Goal: Find specific page/section: Find specific page/section

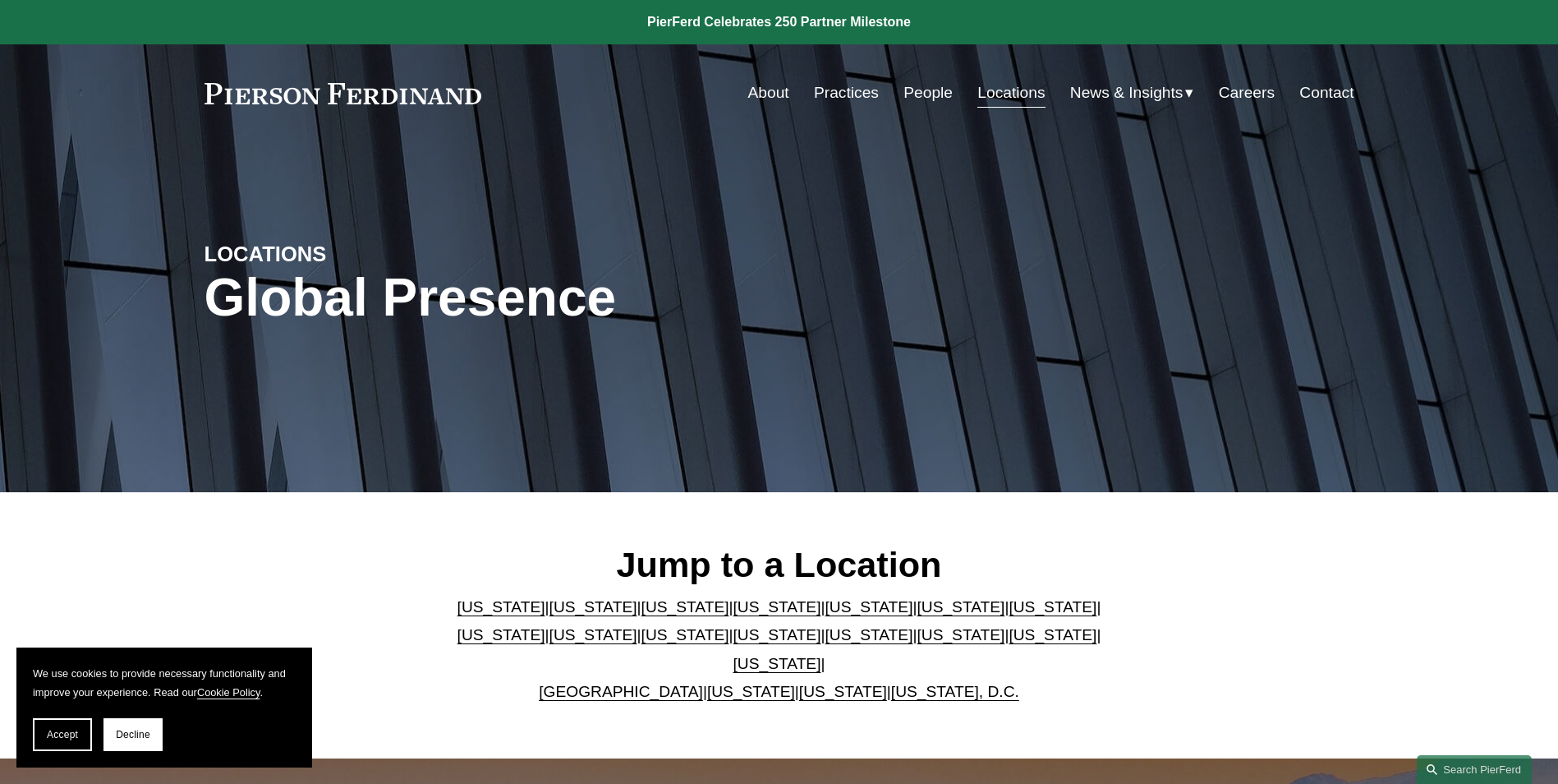
click at [842, 102] on link "Practices" at bounding box center [846, 93] width 65 height 31
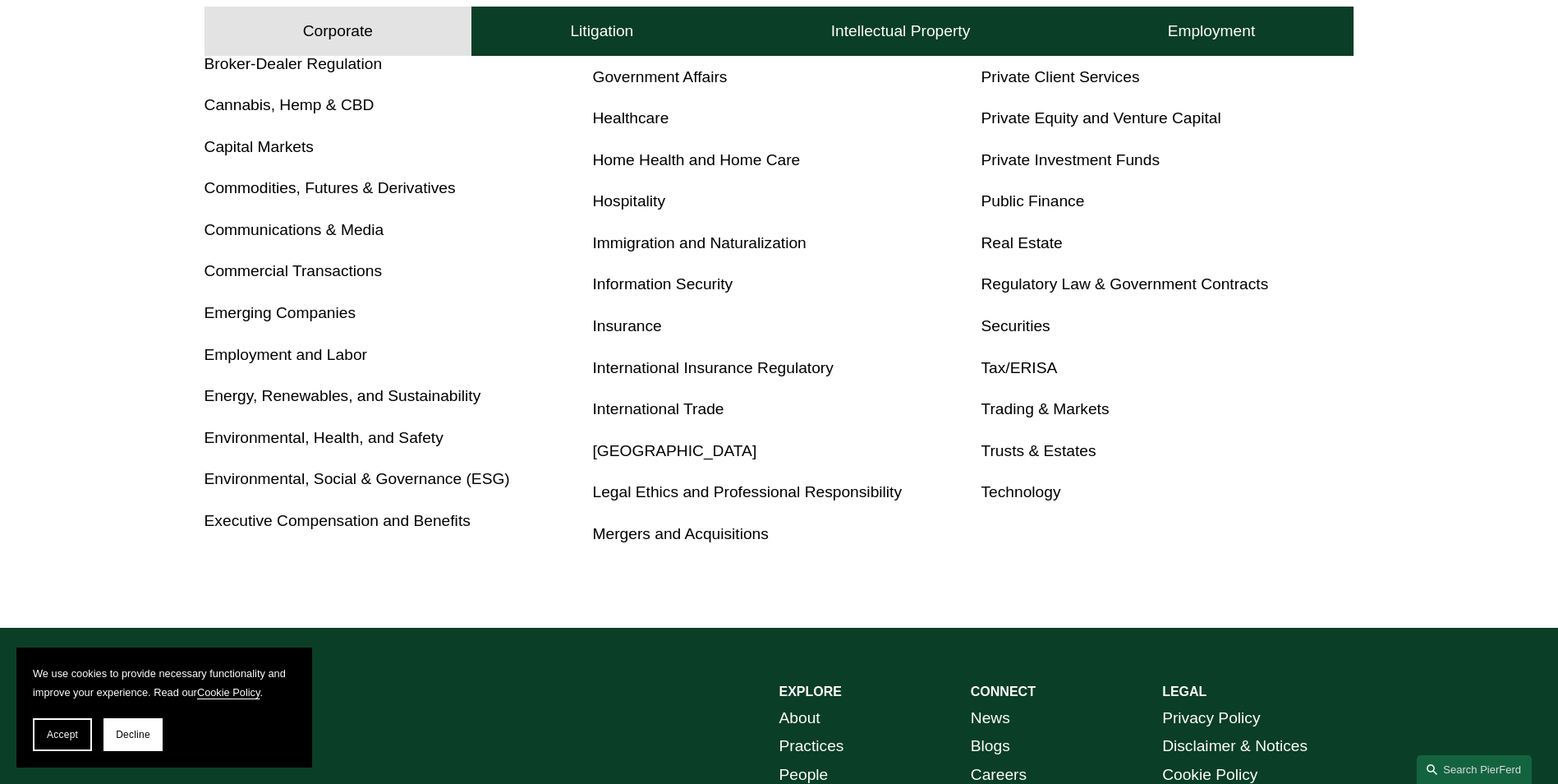
scroll to position [985, 0]
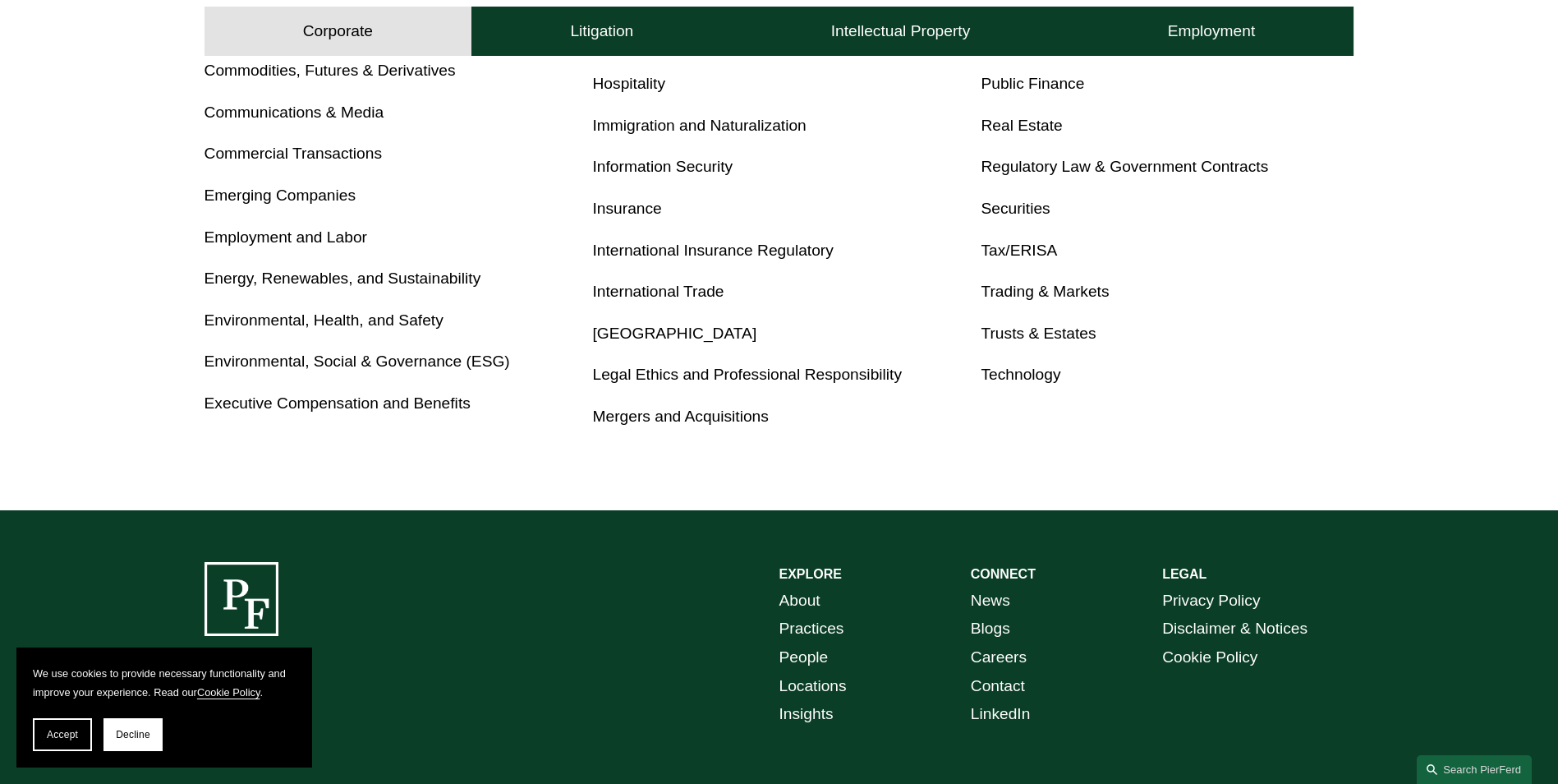
click at [824, 693] on link "Locations" at bounding box center [813, 686] width 67 height 29
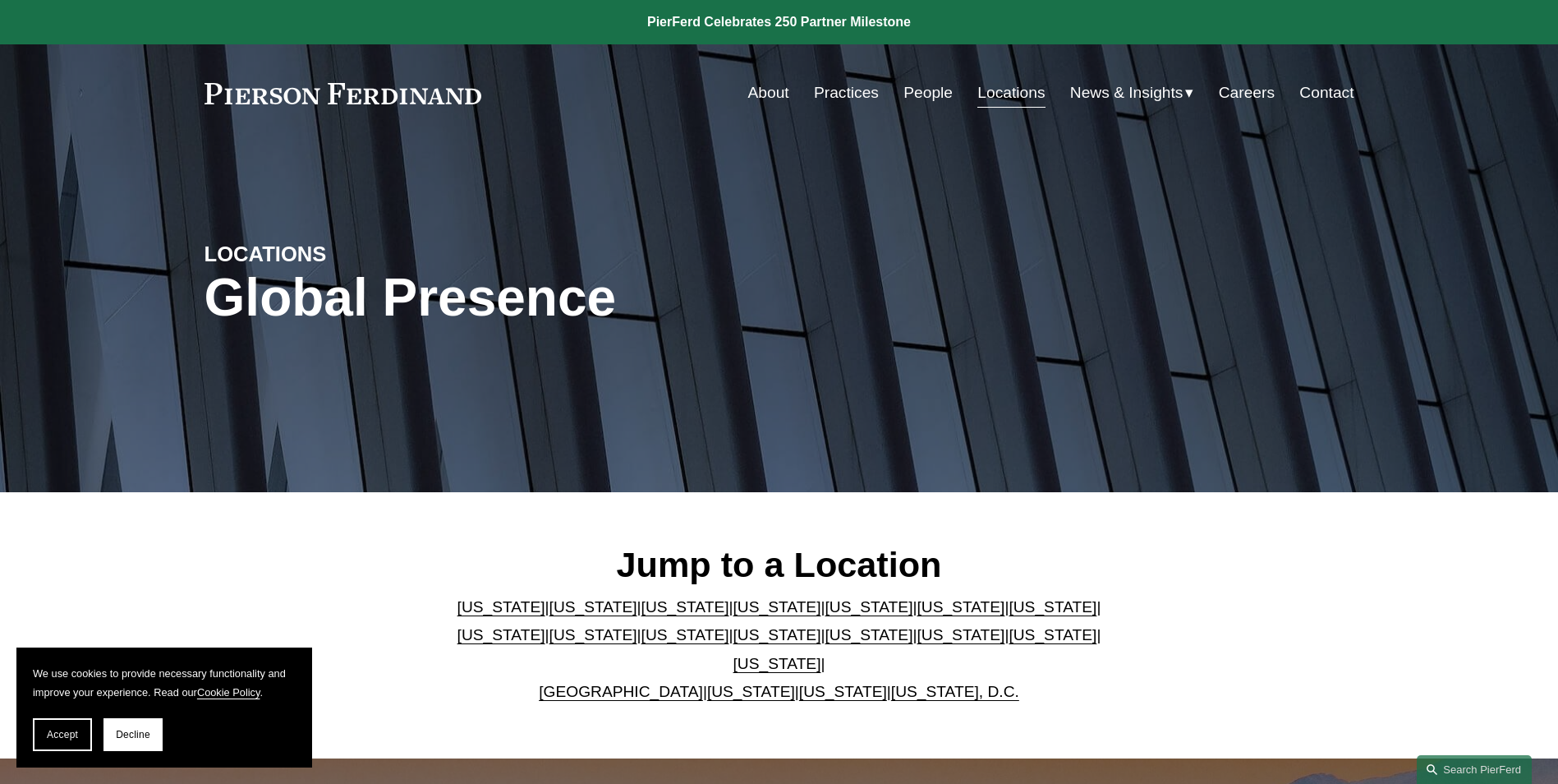
click at [825, 615] on link "[US_STATE]" at bounding box center [868, 606] width 88 height 18
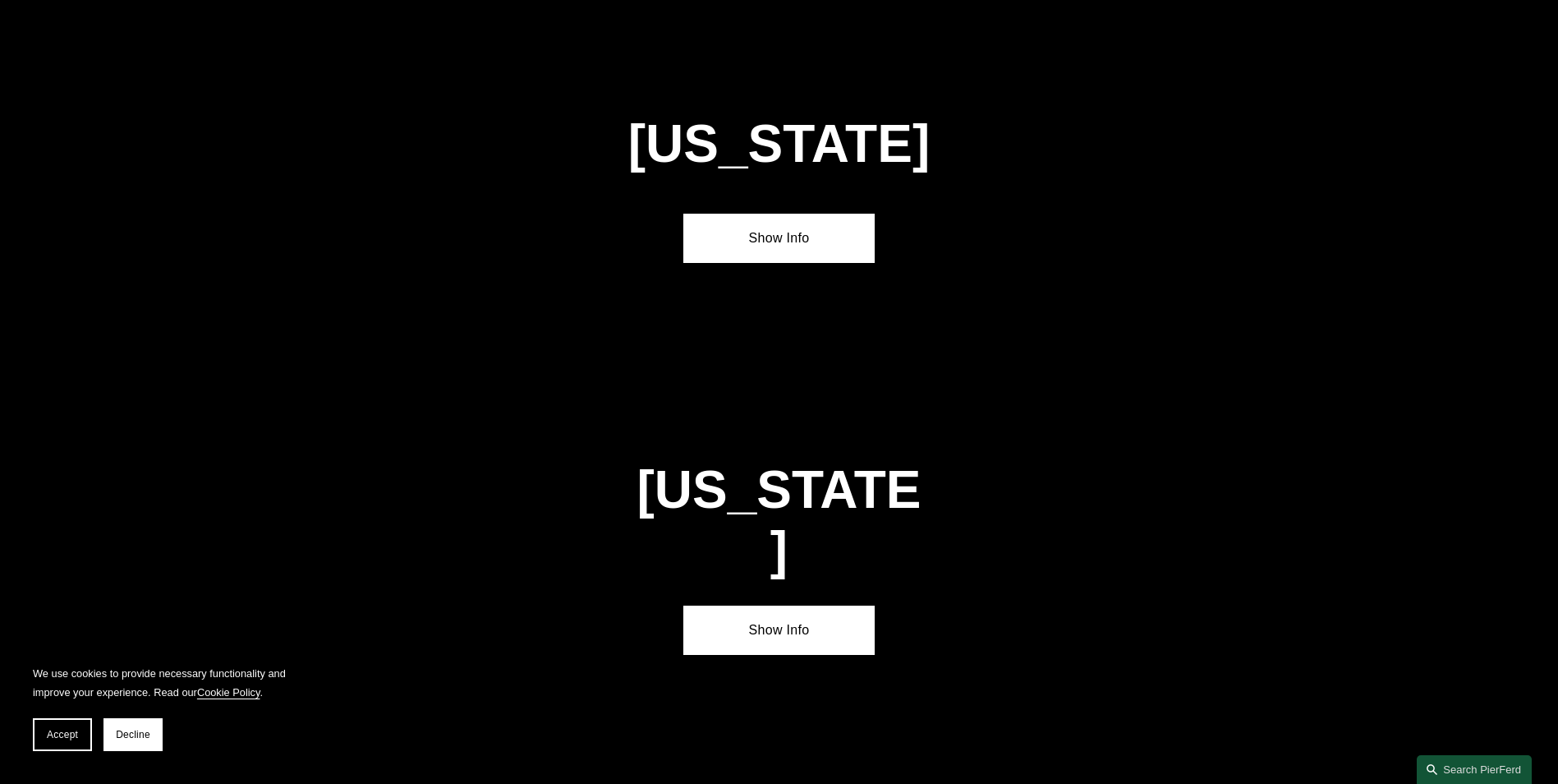
scroll to position [2135, 0]
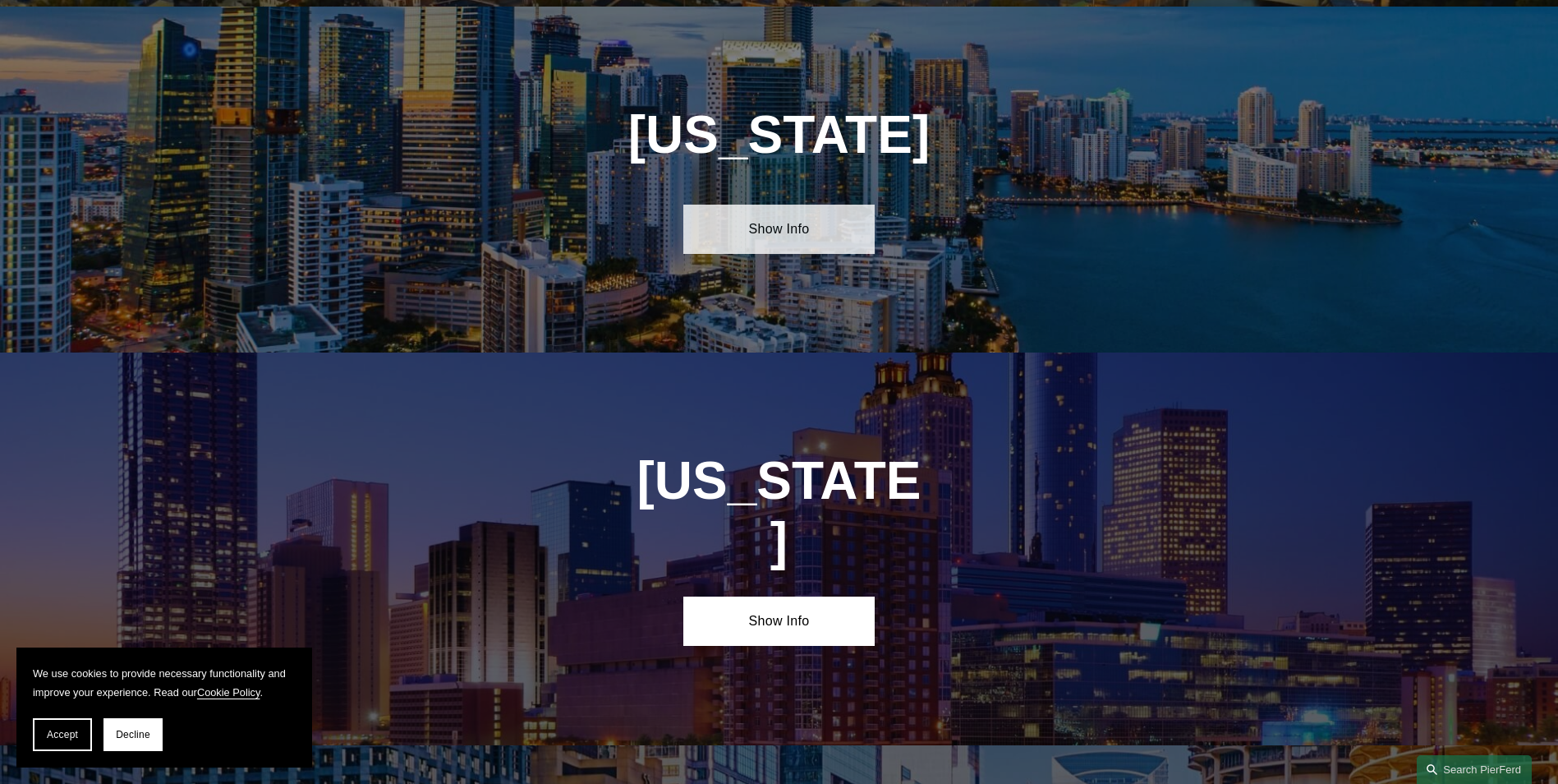
click at [807, 232] on link "Show Info" at bounding box center [779, 228] width 191 height 49
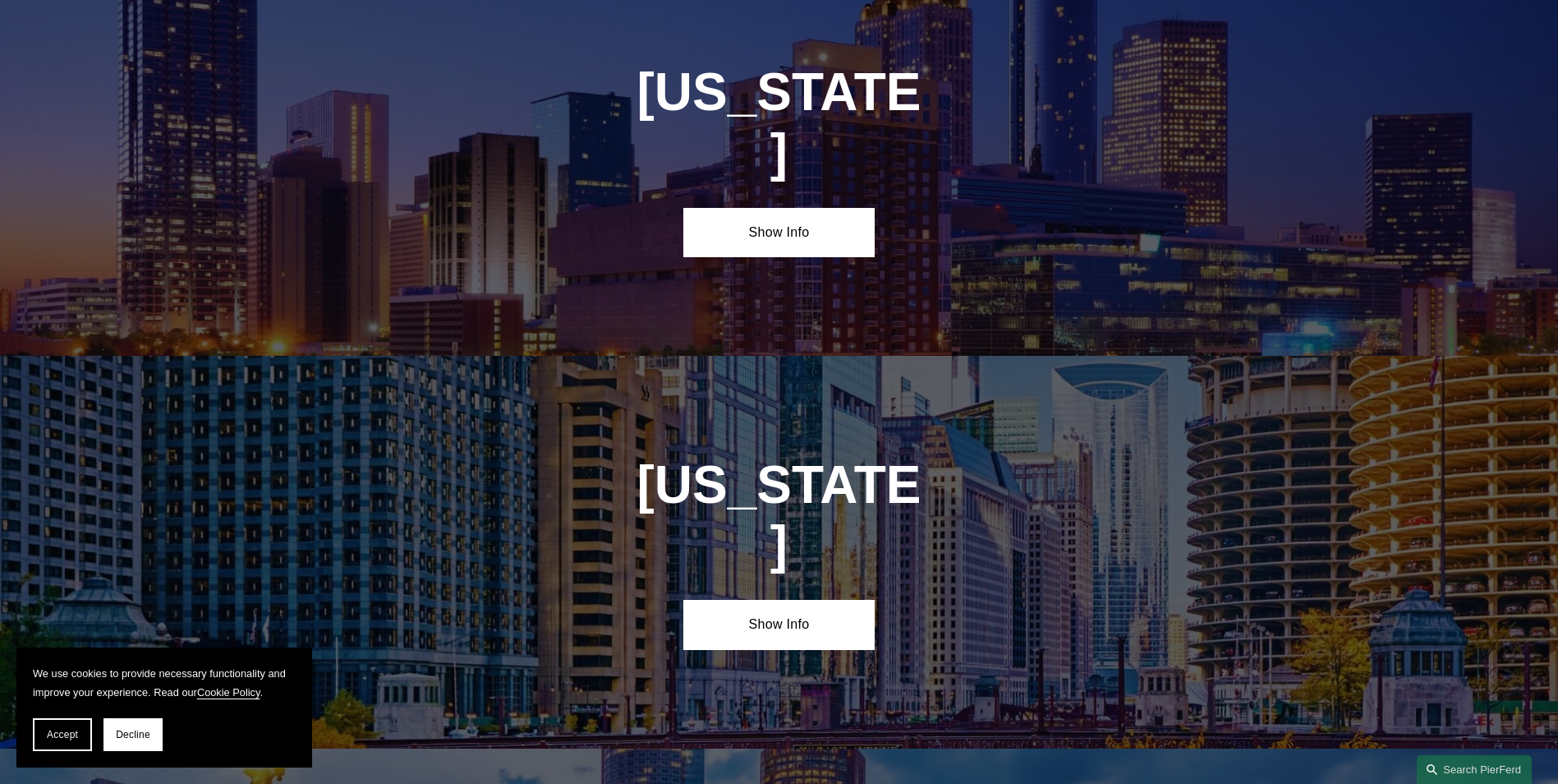
scroll to position [2792, 0]
